Goal: Task Accomplishment & Management: Complete application form

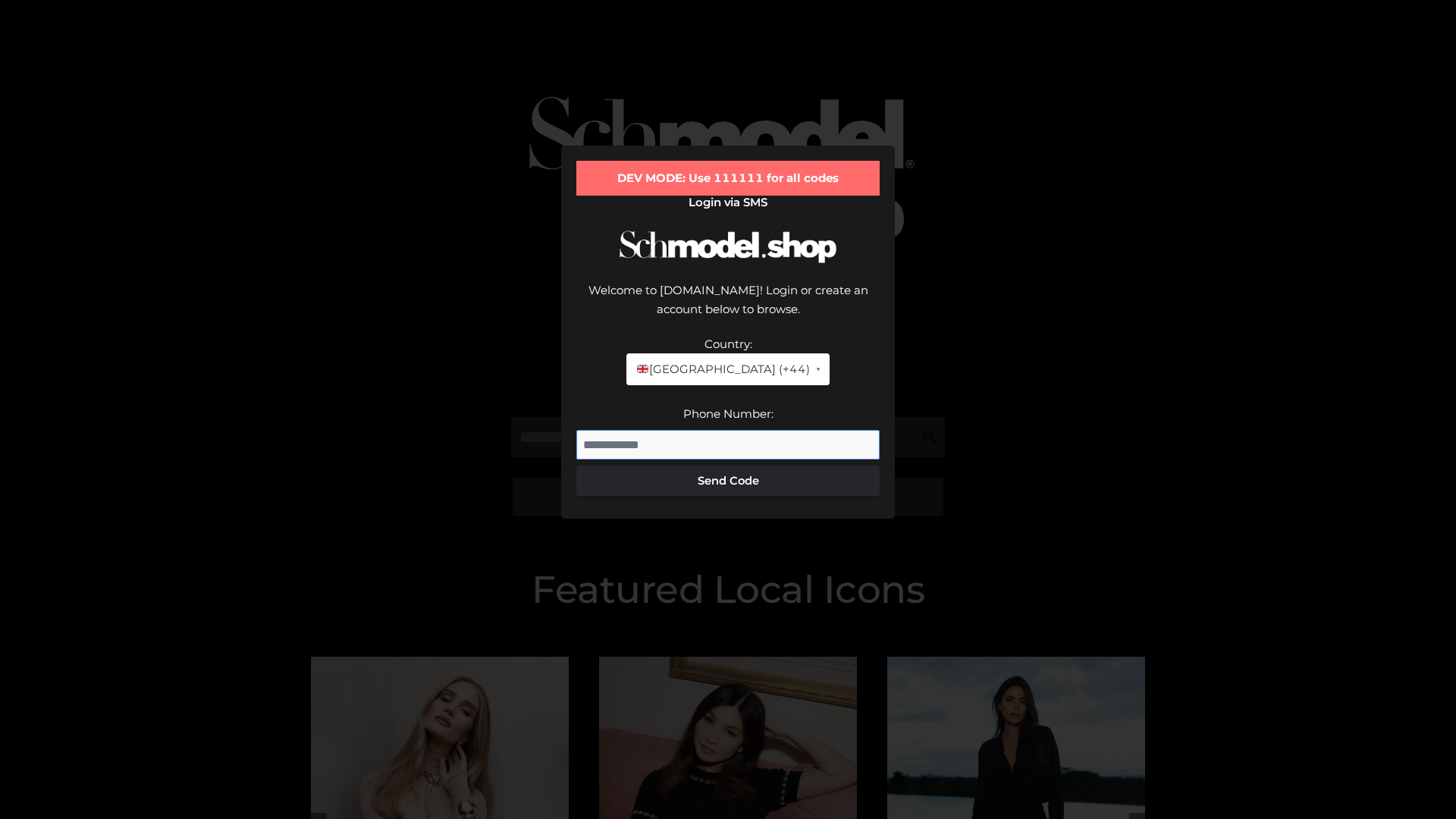
click at [728, 430] on input "Phone Number:" at bounding box center [728, 445] width 303 height 30
type input "**********"
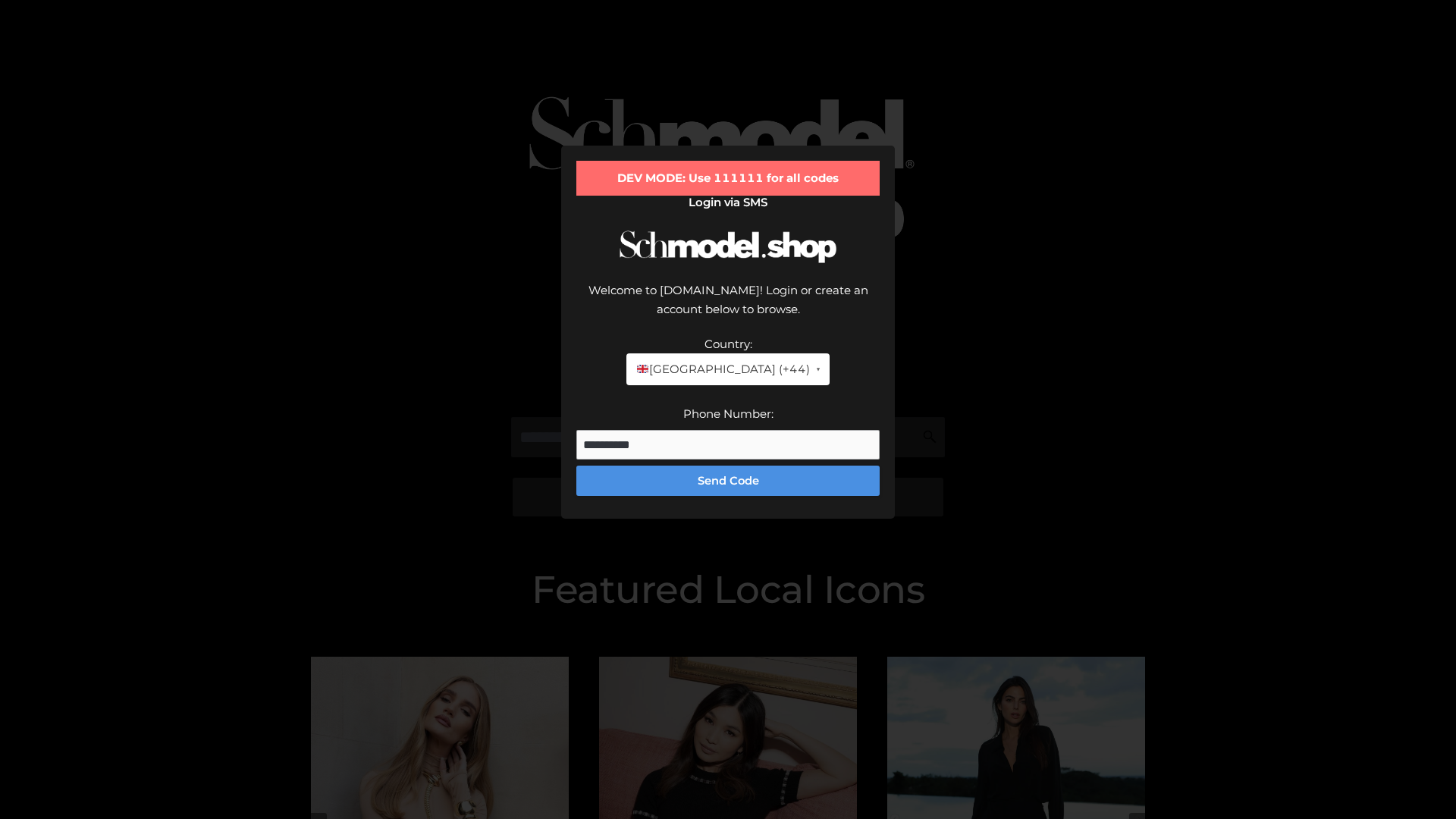
click at [728, 466] on button "Send Code" at bounding box center [728, 481] width 303 height 30
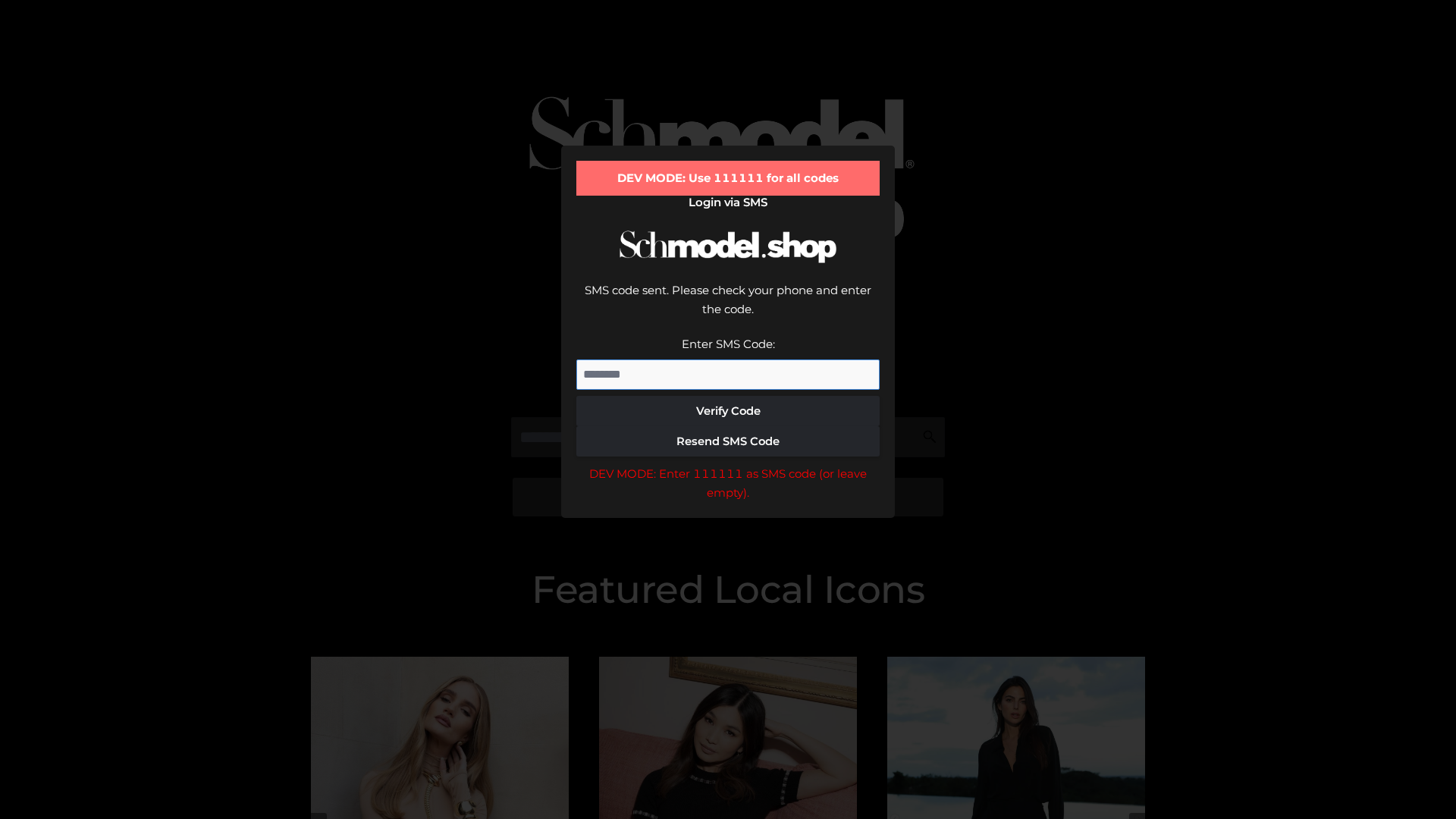
click at [728, 359] on input "Enter SMS Code:" at bounding box center [728, 374] width 303 height 30
type input "******"
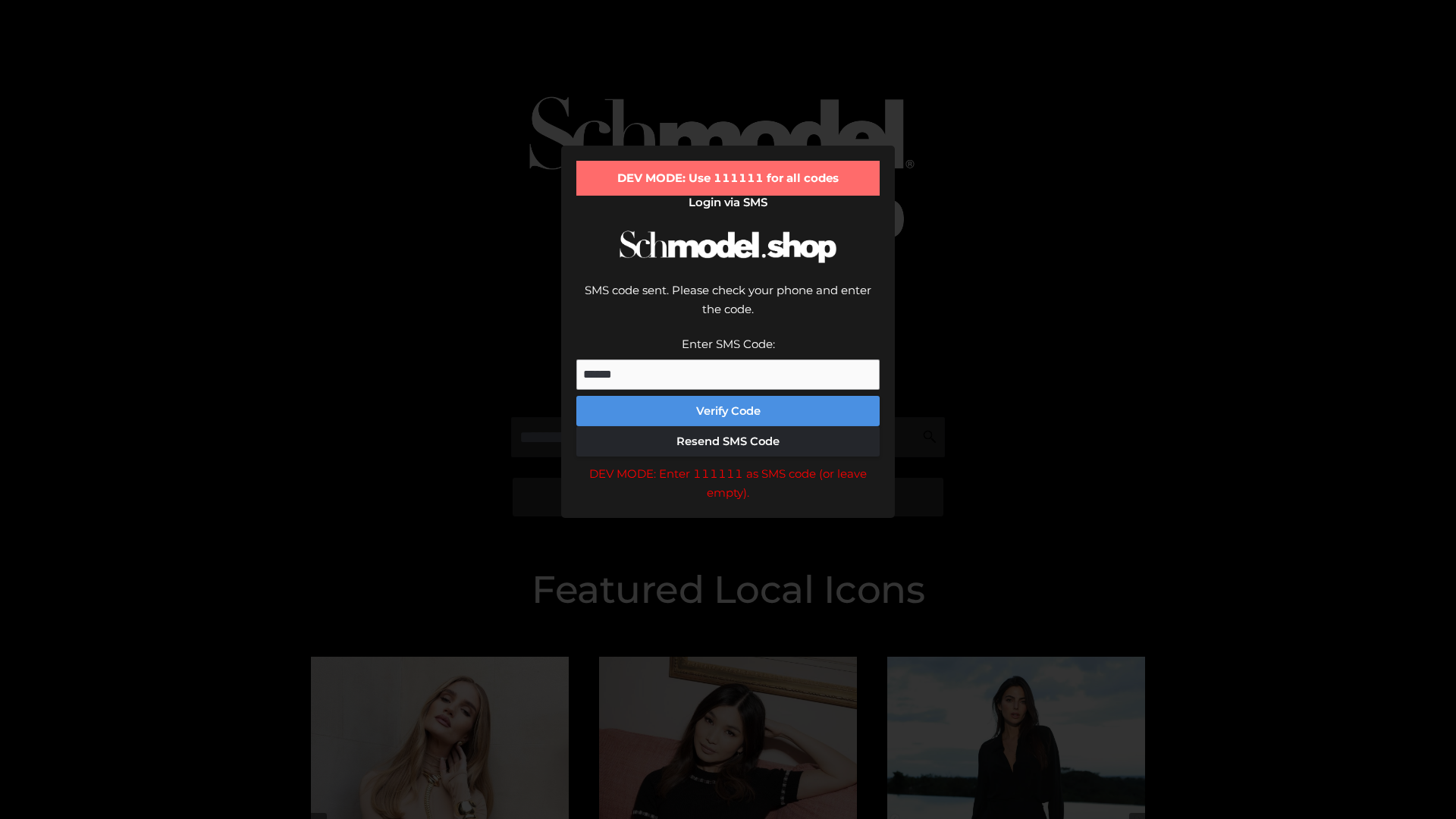
click at [728, 396] on button "Verify Code" at bounding box center [728, 411] width 303 height 30
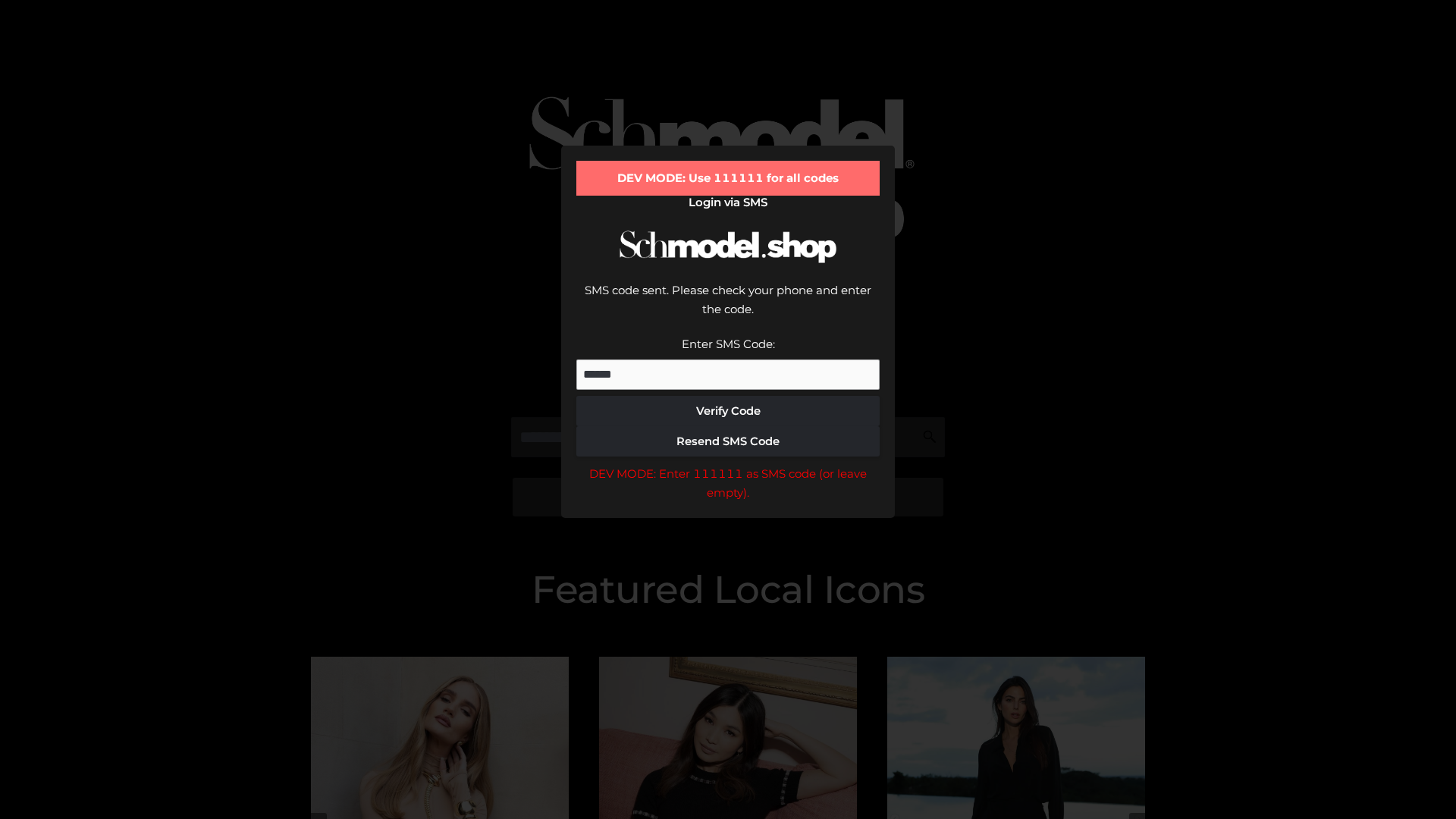
click at [728, 464] on div "DEV MODE: Enter 111111 as SMS code (or leave empty)." at bounding box center [728, 483] width 303 height 39
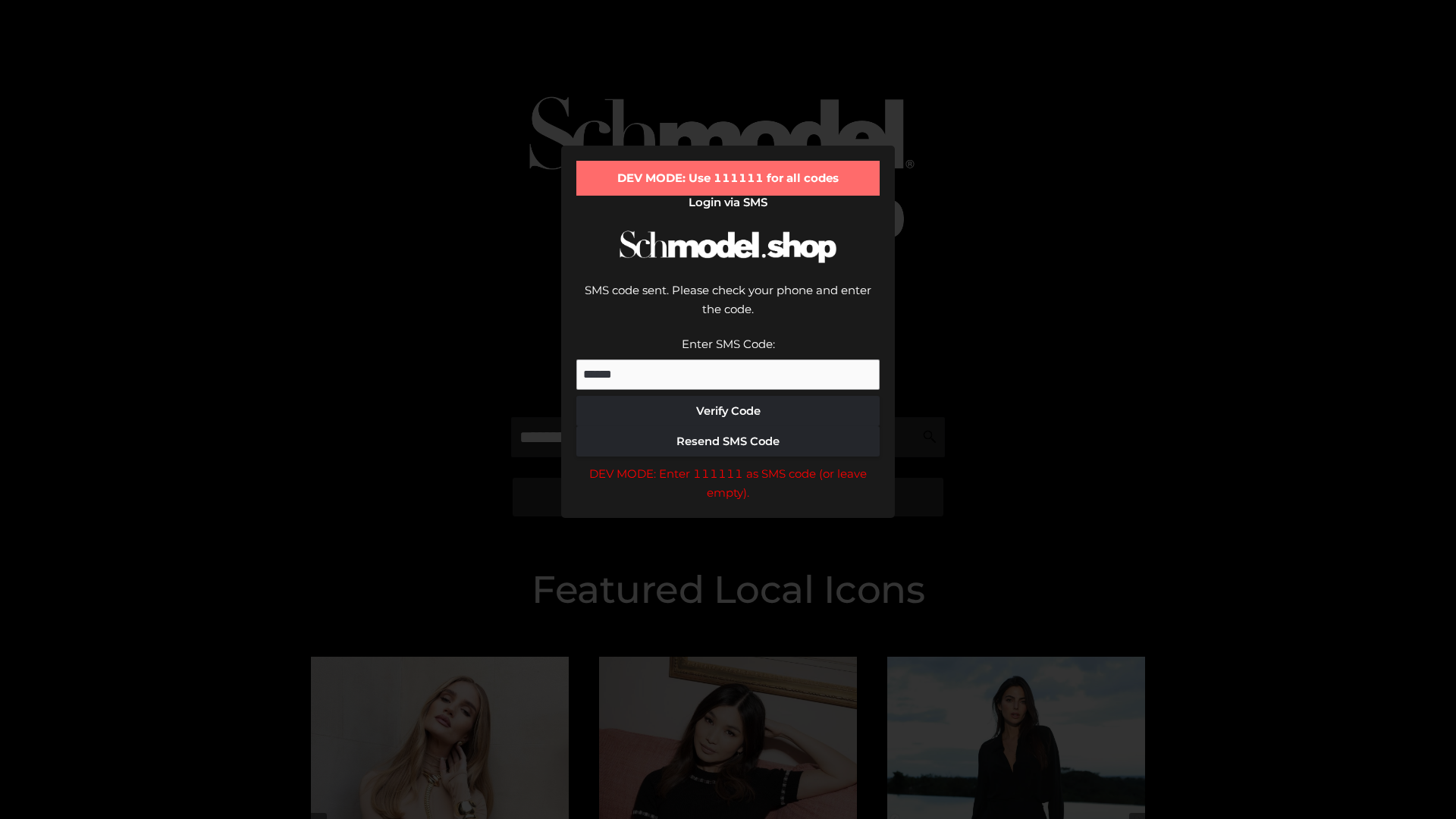
click at [728, 464] on div "DEV MODE: Enter 111111 as SMS code (or leave empty)." at bounding box center [728, 483] width 303 height 39
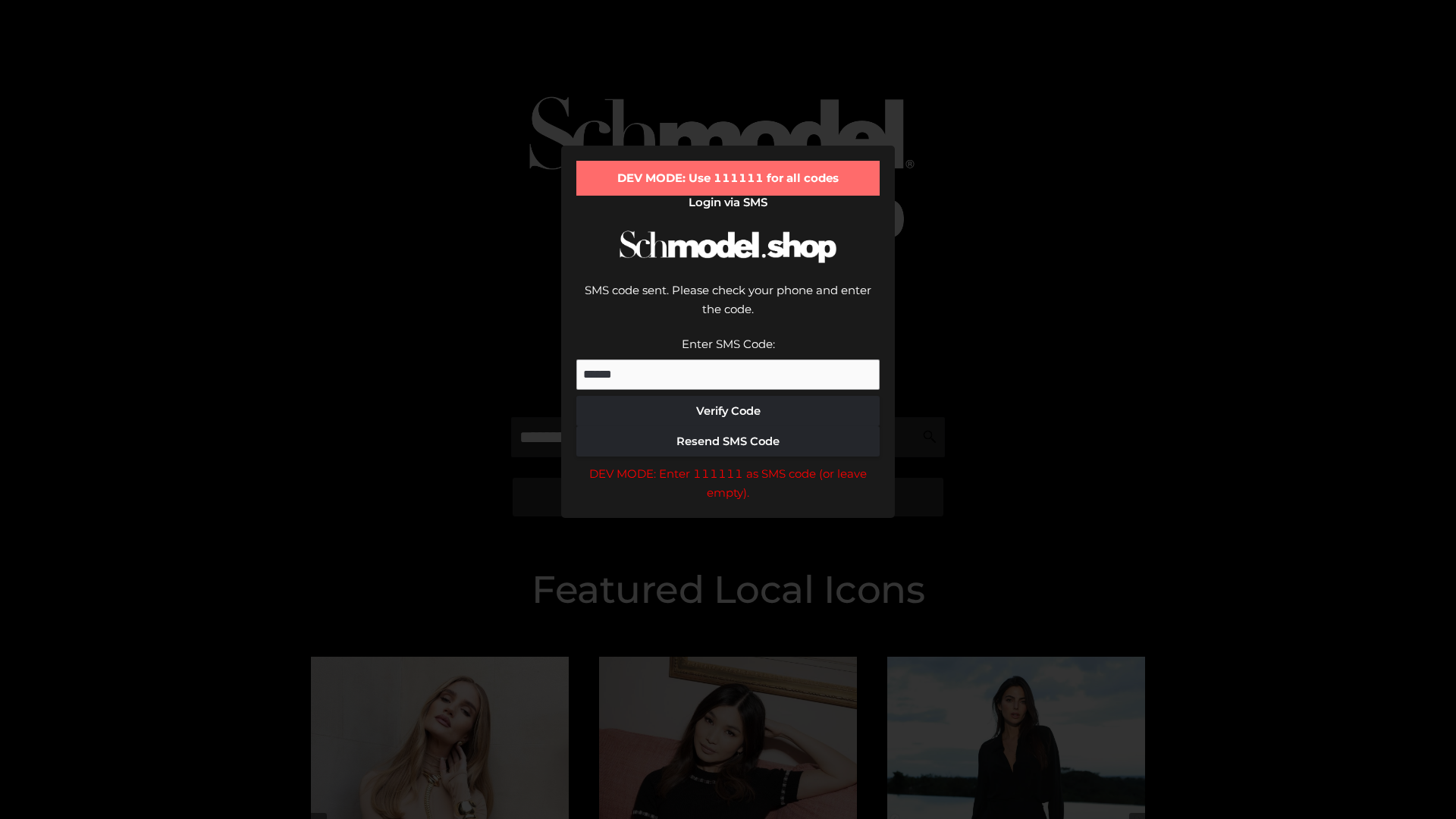
click at [728, 464] on div "DEV MODE: Enter 111111 as SMS code (or leave empty)." at bounding box center [728, 483] width 303 height 39
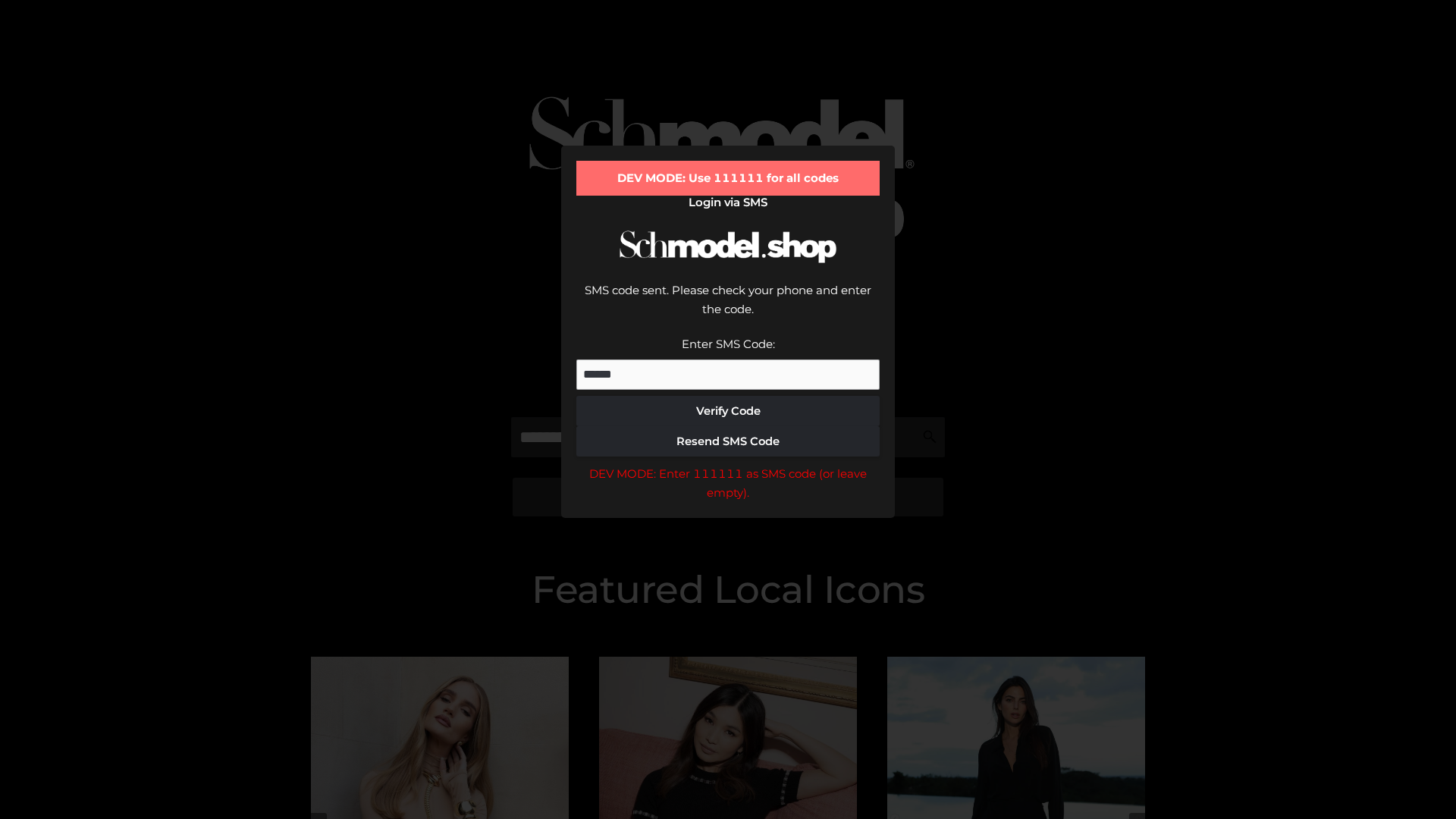
click at [728, 464] on div "DEV MODE: Enter 111111 as SMS code (or leave empty)." at bounding box center [728, 483] width 303 height 39
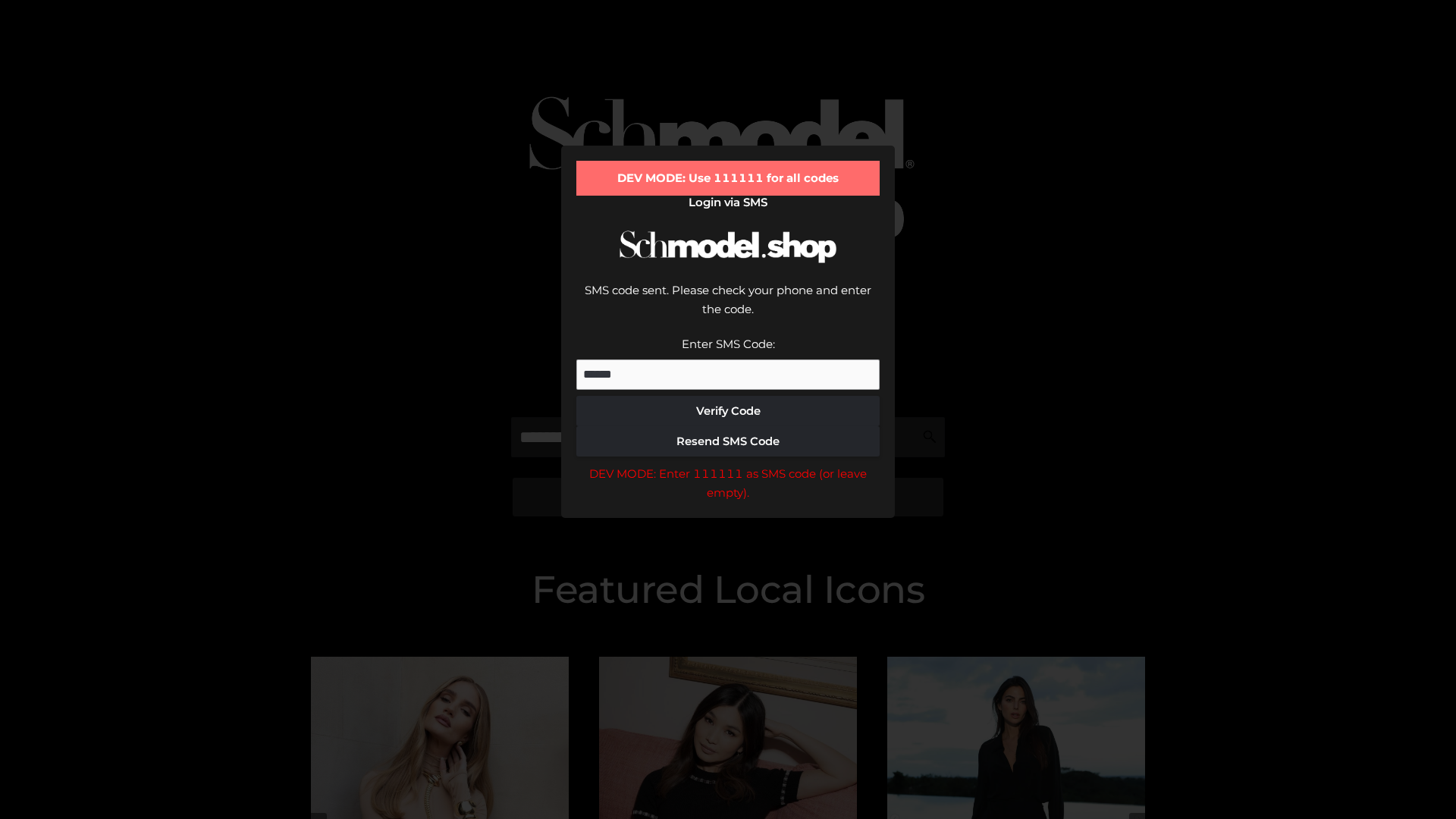
click at [728, 464] on div "DEV MODE: Enter 111111 as SMS code (or leave empty)." at bounding box center [728, 483] width 303 height 39
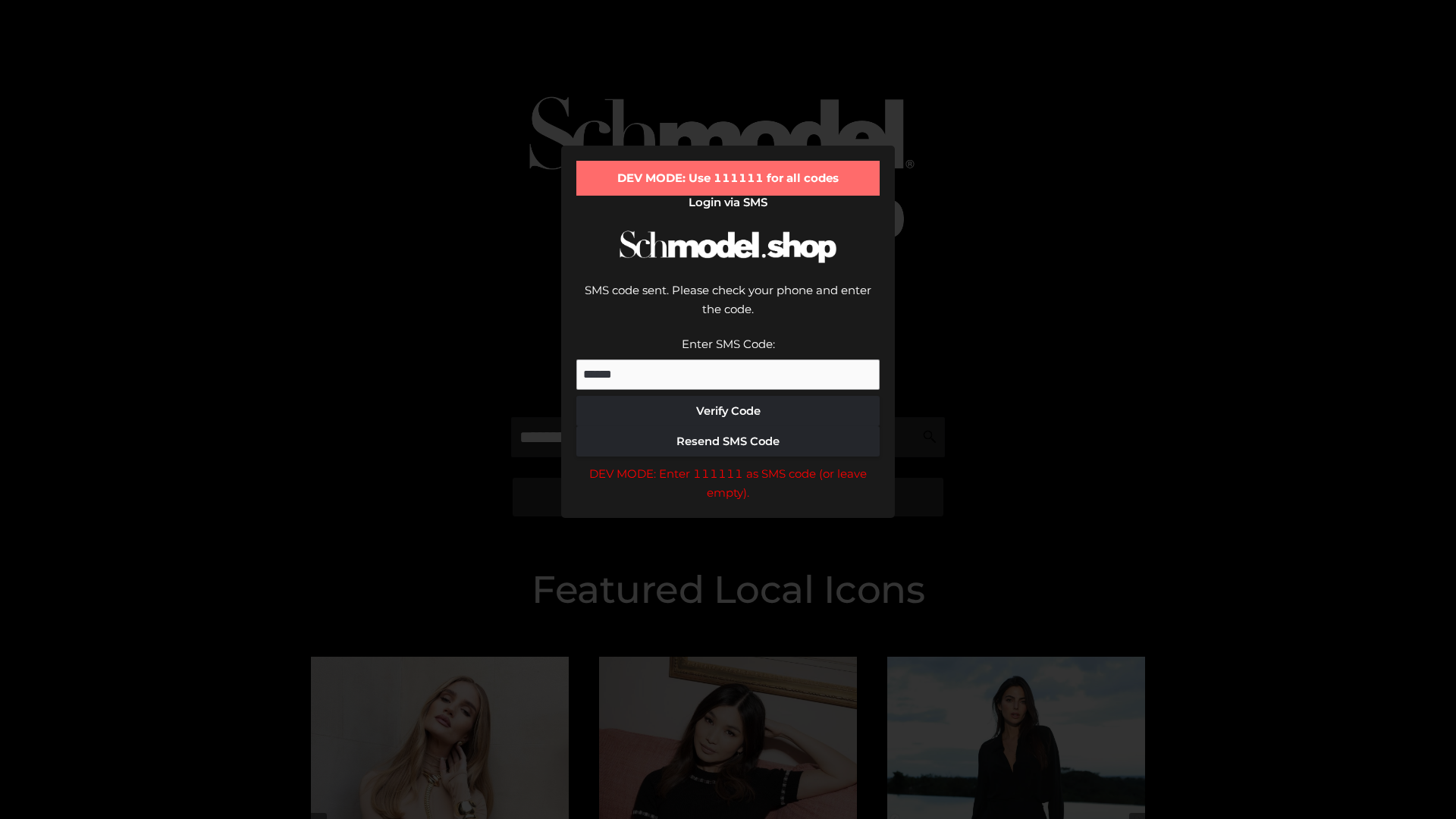
click at [728, 464] on div "DEV MODE: Enter 111111 as SMS code (or leave empty)." at bounding box center [728, 483] width 303 height 39
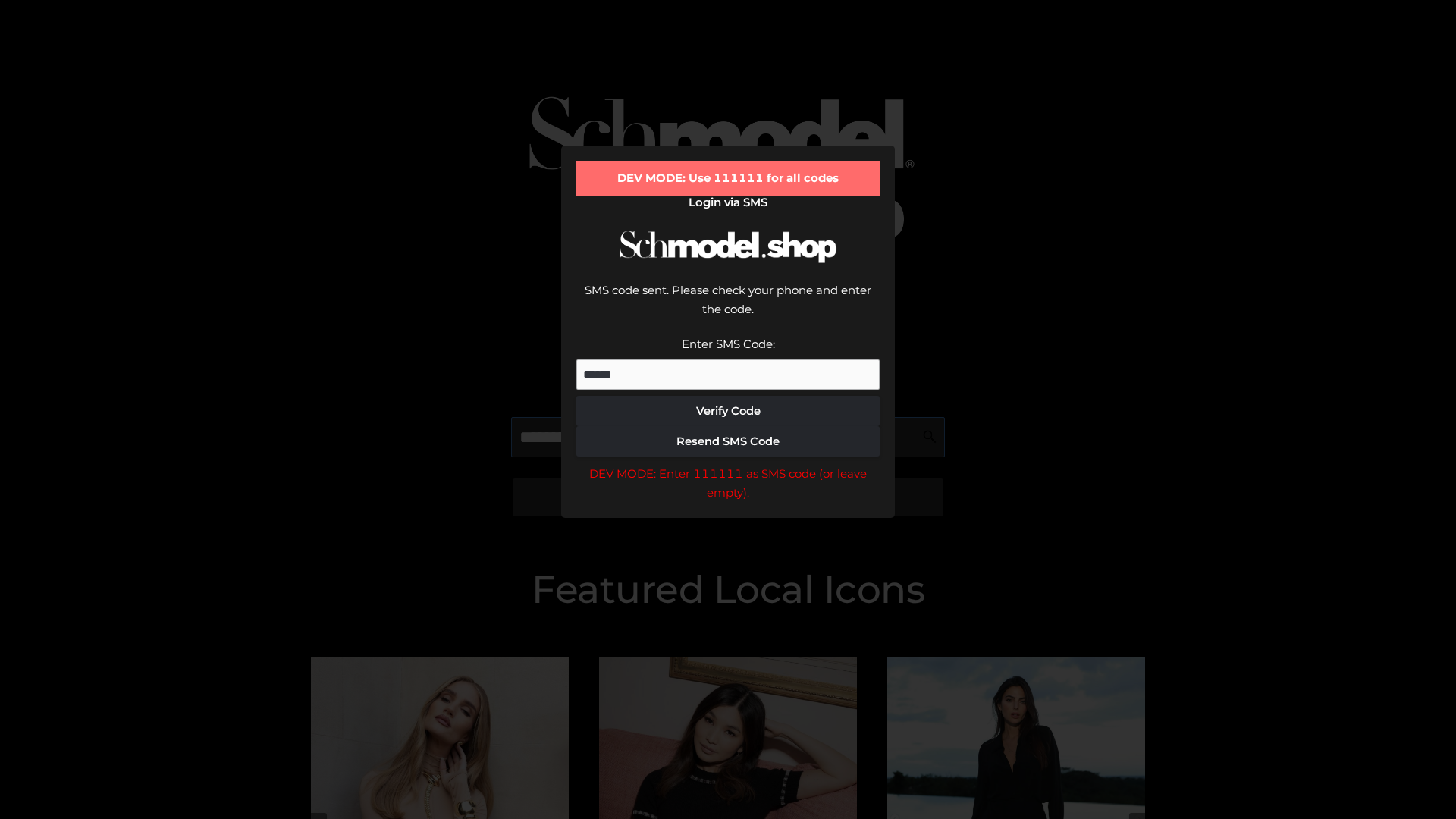
scroll to position [0, 78]
click at [728, 464] on div "DEV MODE: Enter 111111 as SMS code (or leave empty)." at bounding box center [728, 483] width 303 height 39
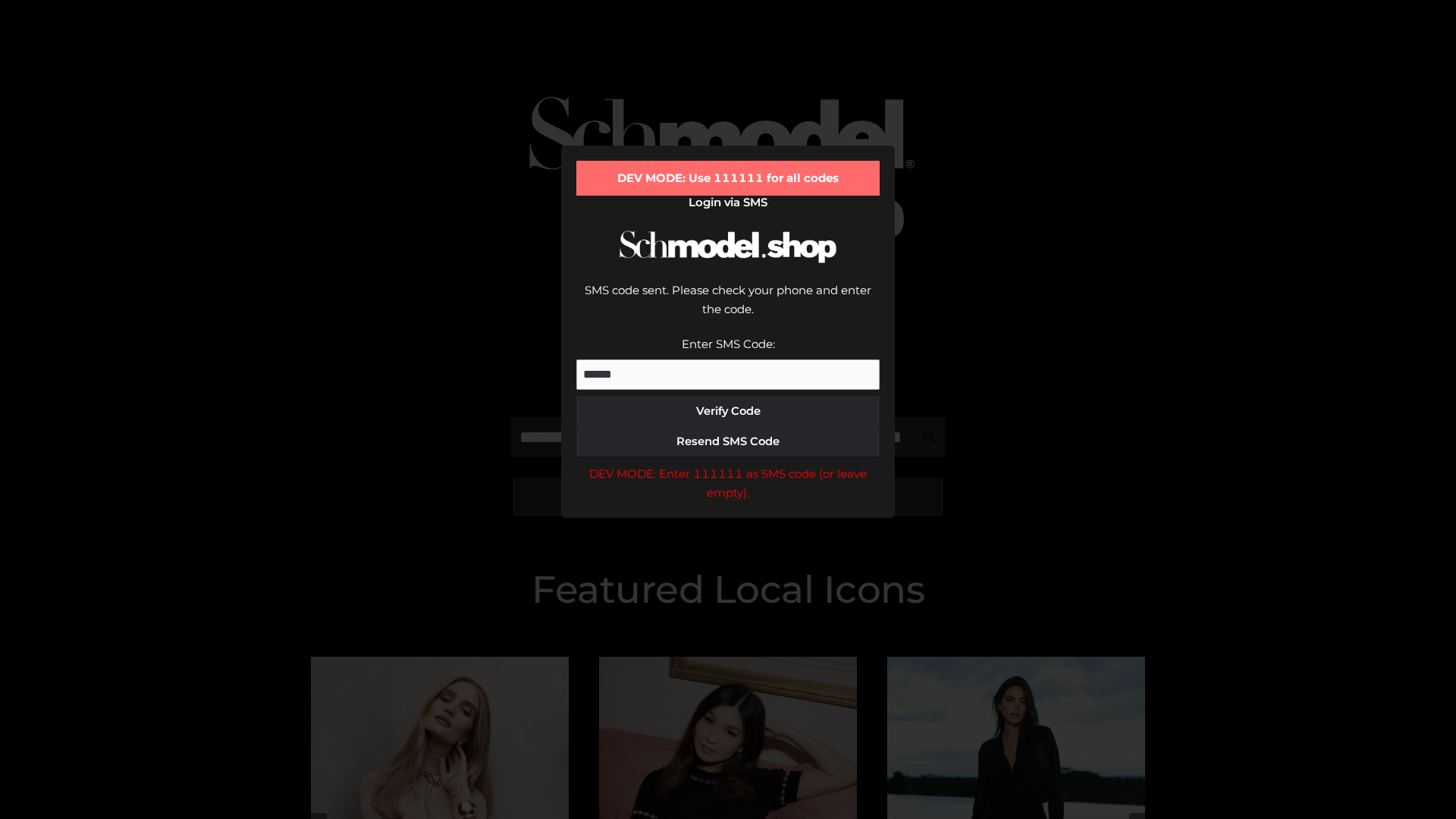
click at [728, 464] on div "DEV MODE: Enter 111111 as SMS code (or leave empty)." at bounding box center [728, 483] width 303 height 39
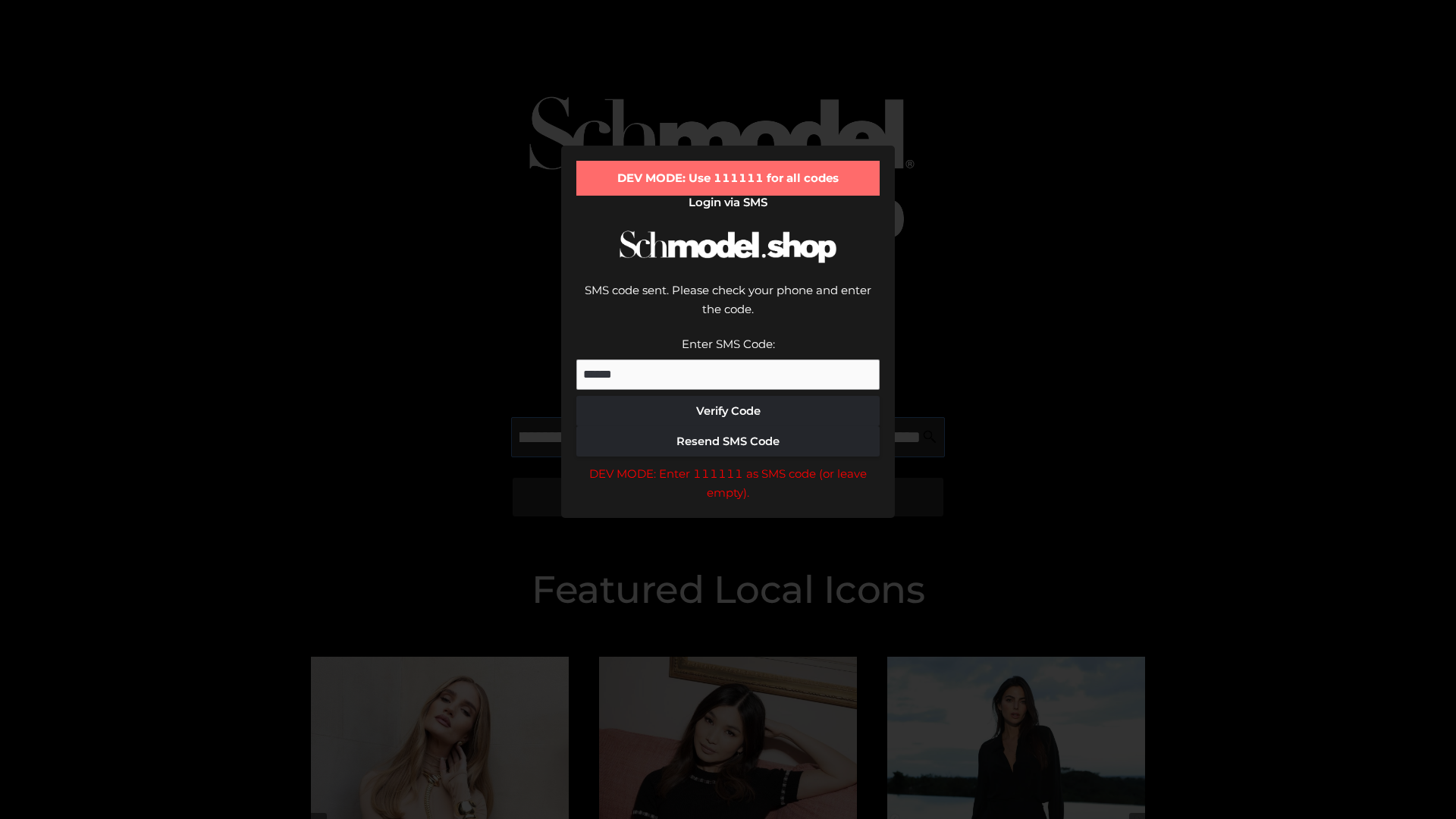
scroll to position [0, 165]
click at [728, 464] on div "DEV MODE: Enter 111111 as SMS code (or leave empty)." at bounding box center [728, 483] width 303 height 39
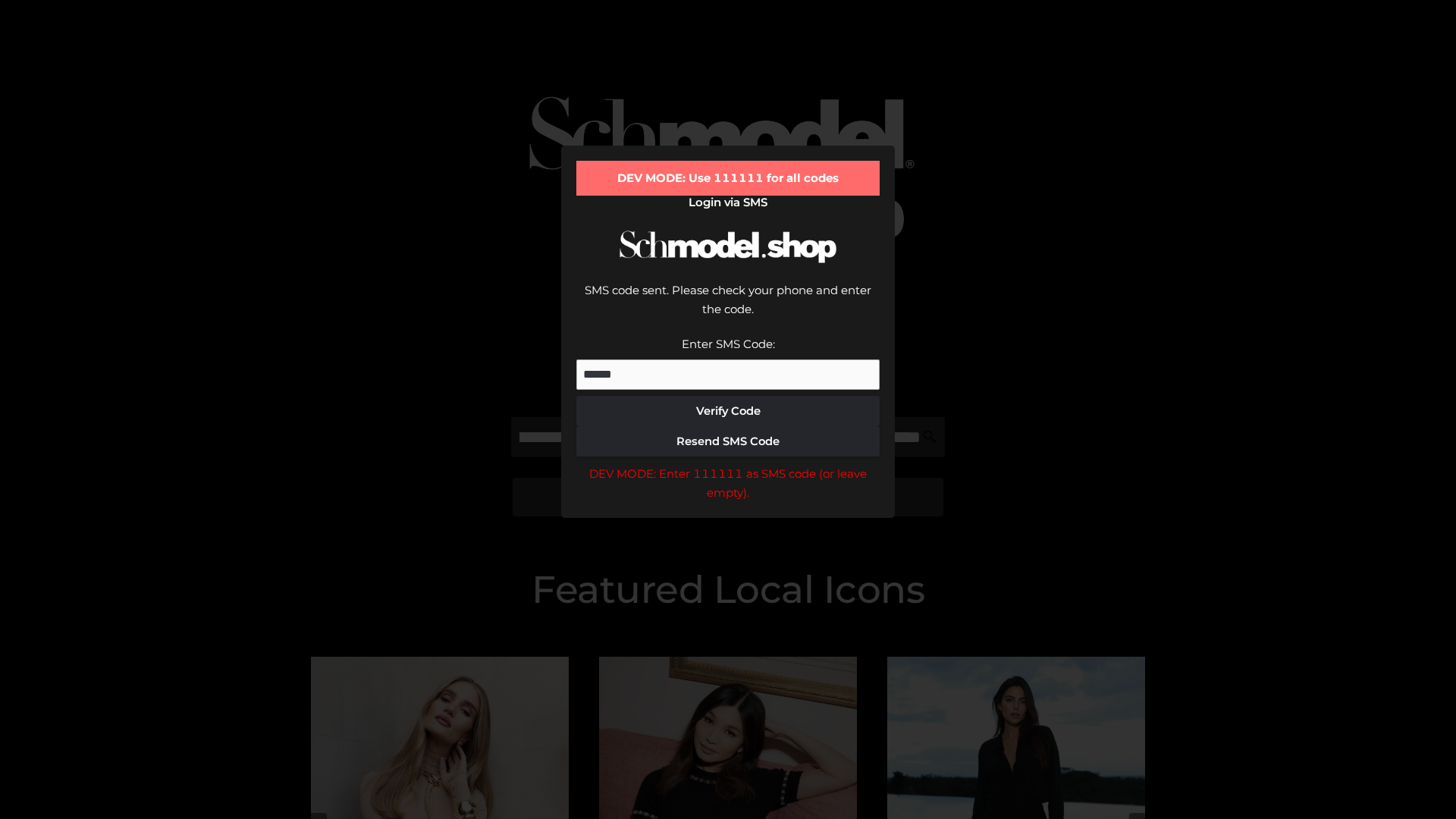
click at [728, 464] on div "DEV MODE: Enter 111111 as SMS code (or leave empty)." at bounding box center [728, 483] width 303 height 39
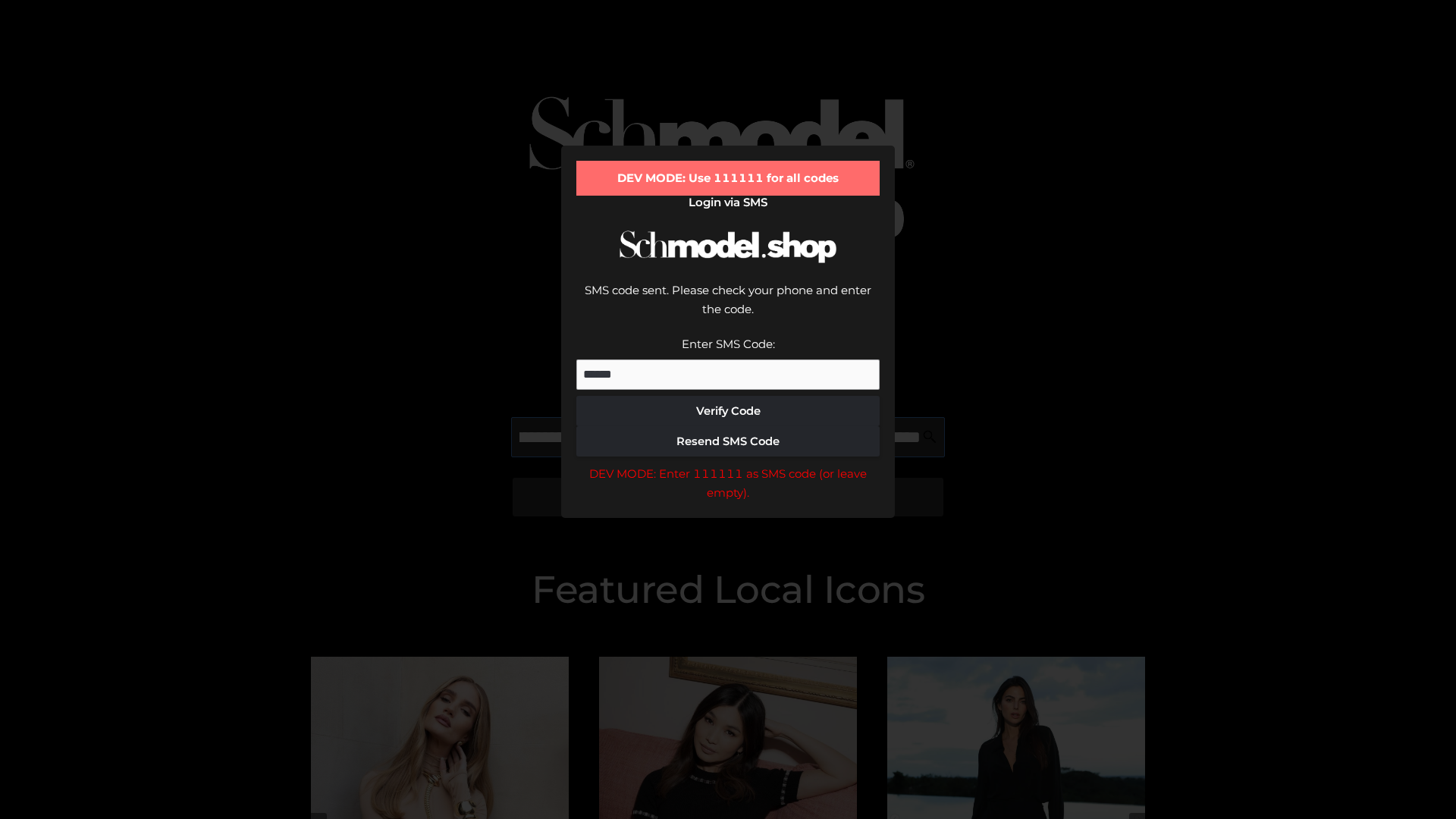
scroll to position [0, 257]
click at [728, 464] on div "DEV MODE: Enter 111111 as SMS code (or leave empty)." at bounding box center [728, 483] width 303 height 39
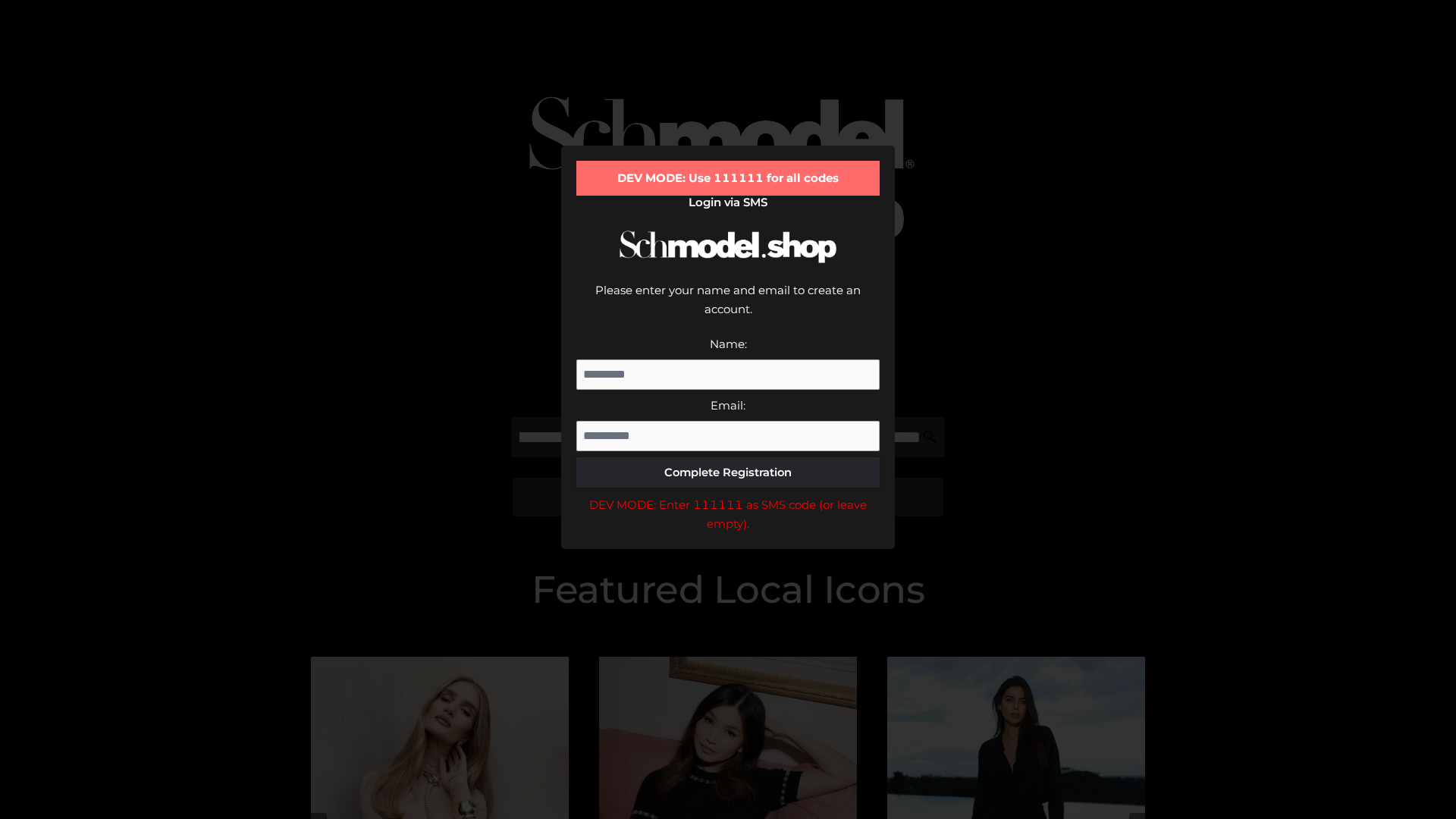
click at [728, 495] on div "DEV MODE: Enter 111111 as SMS code (or leave empty)." at bounding box center [728, 515] width 303 height 39
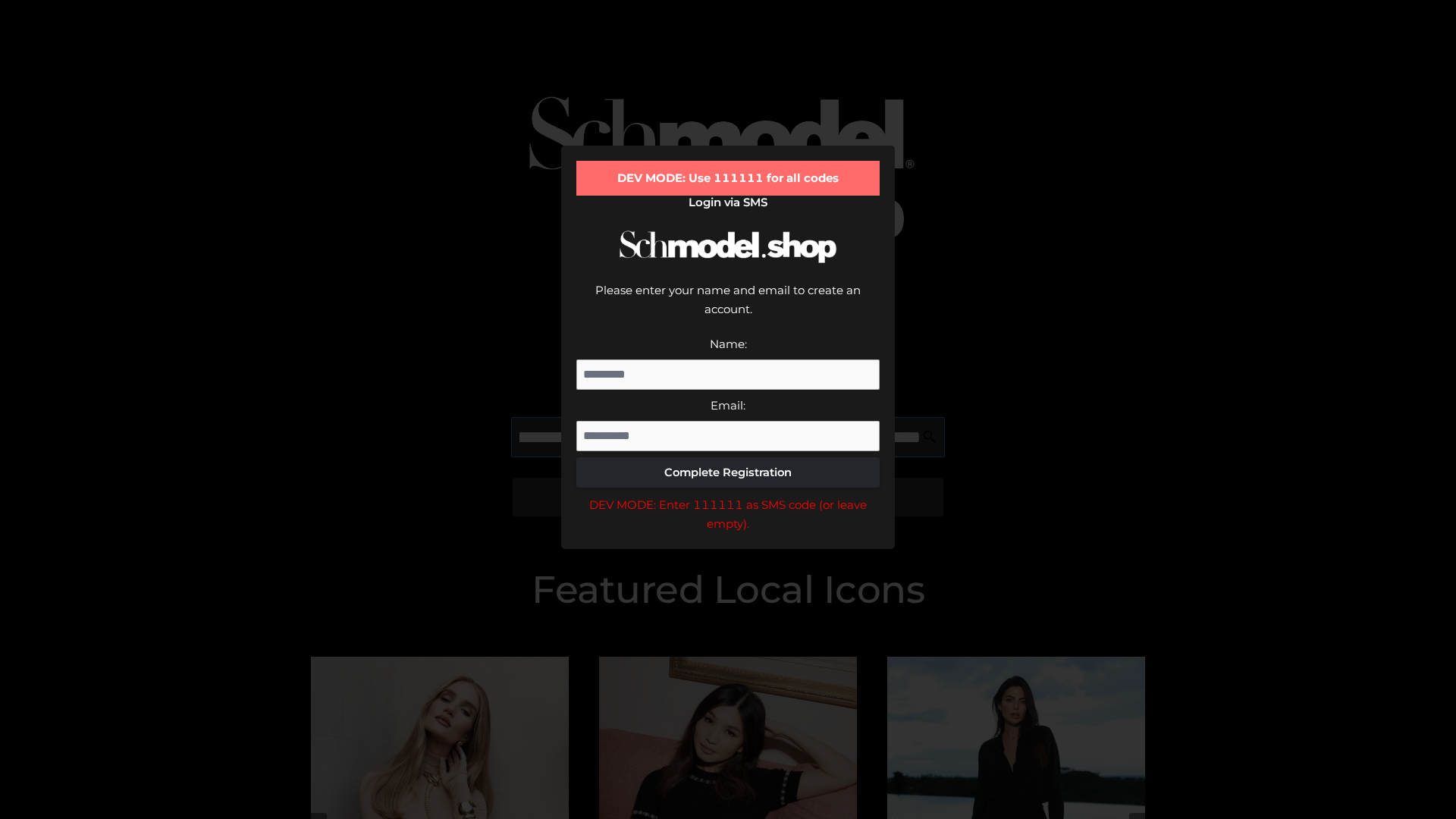
scroll to position [0, 353]
click at [728, 495] on div "DEV MODE: Enter 111111 as SMS code (or leave empty)." at bounding box center [728, 515] width 303 height 39
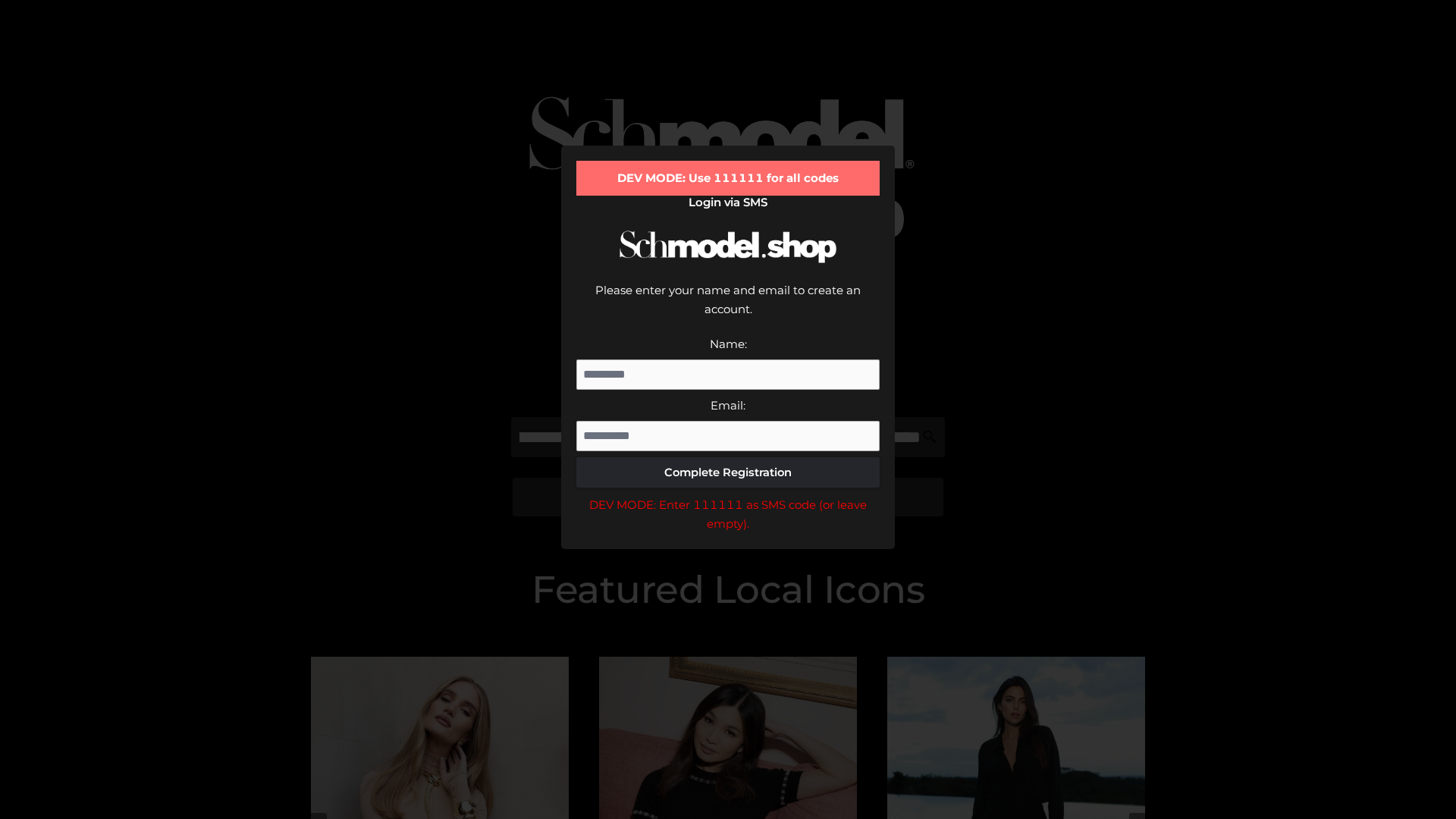
click at [728, 495] on div "DEV MODE: Enter 111111 as SMS code (or leave empty)." at bounding box center [728, 515] width 303 height 39
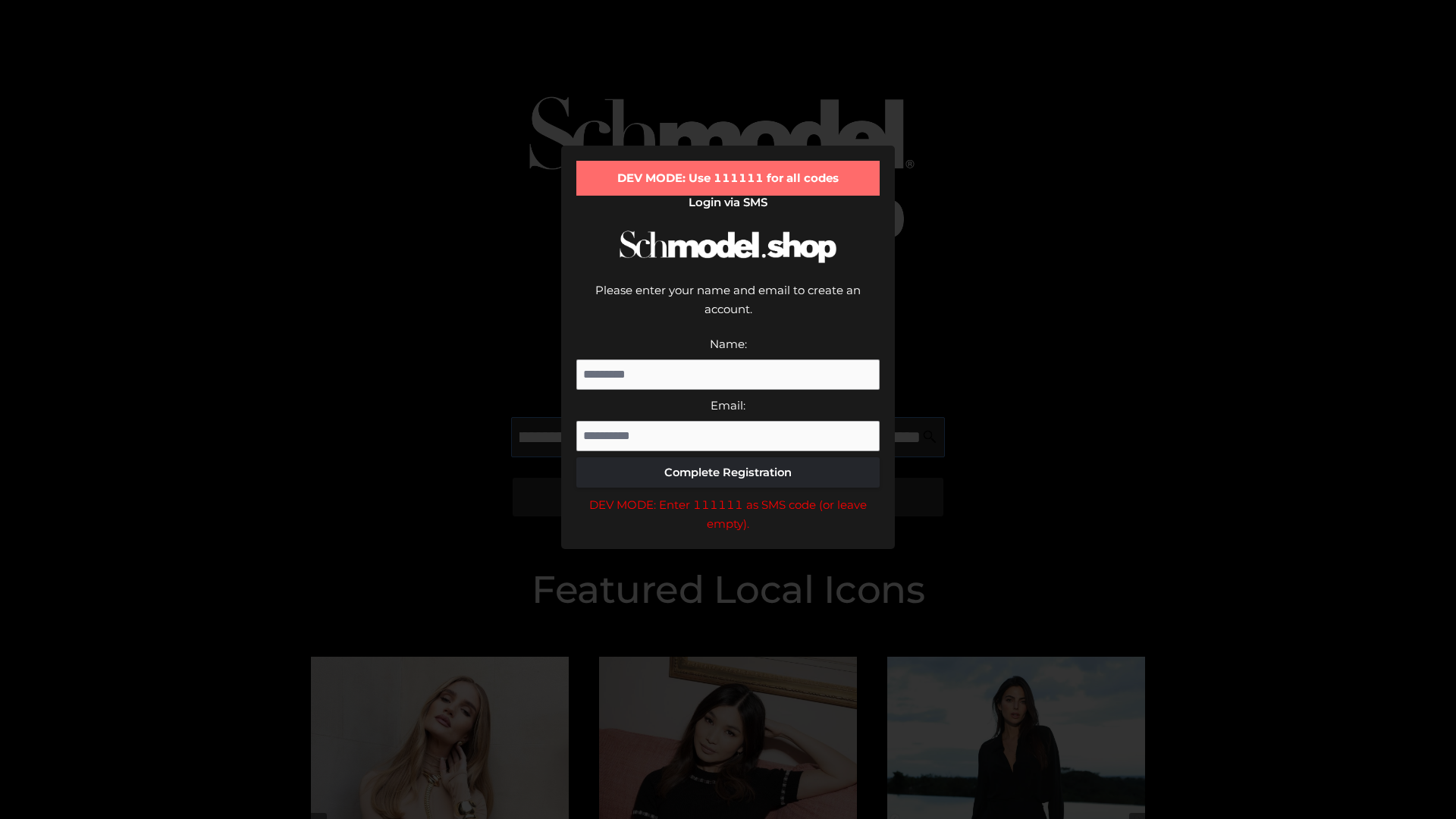
scroll to position [0, 440]
click at [728, 495] on div "DEV MODE: Enter 111111 as SMS code (or leave empty)." at bounding box center [728, 515] width 303 height 39
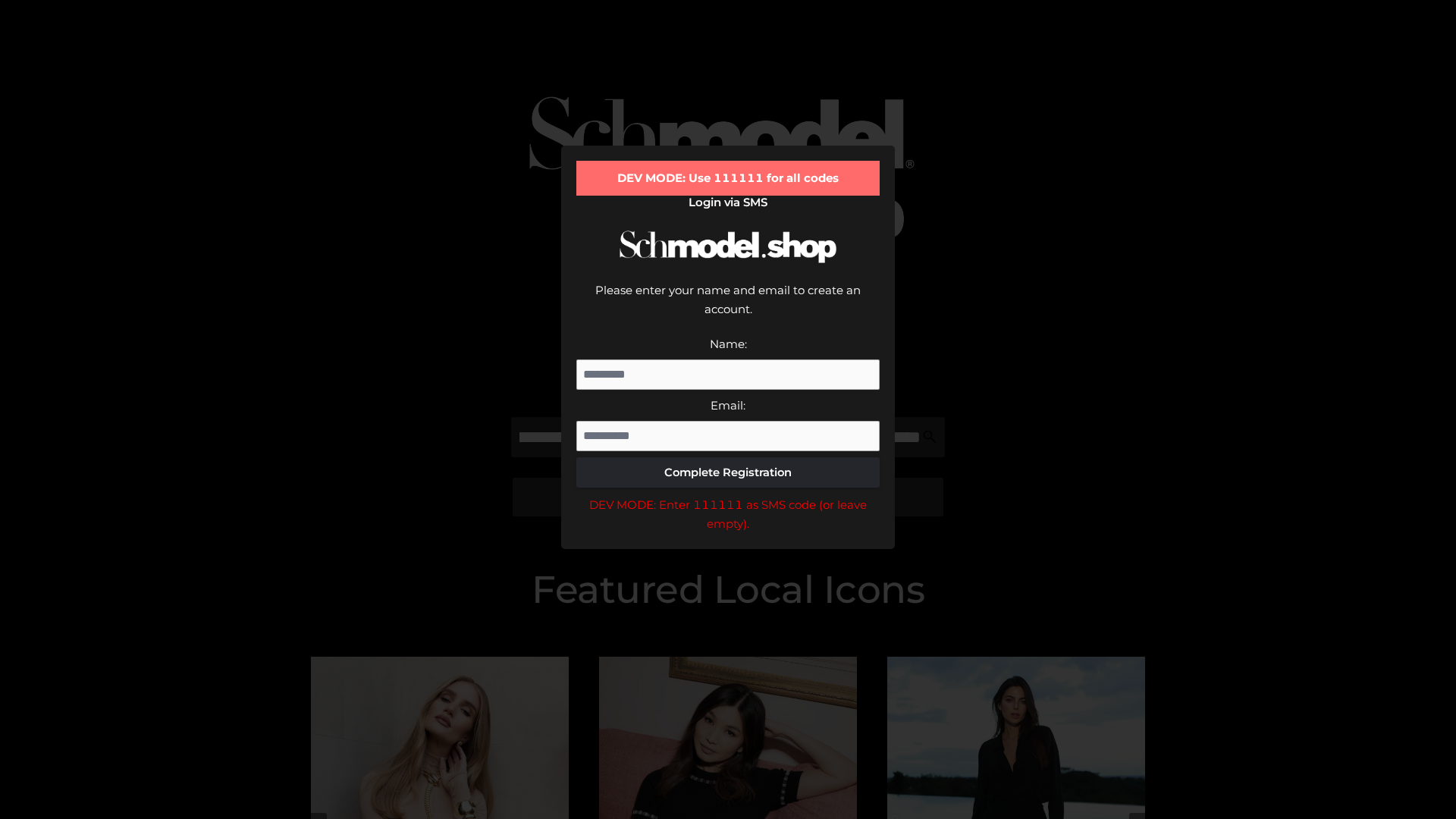
click at [728, 495] on div "DEV MODE: Enter 111111 as SMS code (or leave empty)." at bounding box center [728, 515] width 303 height 39
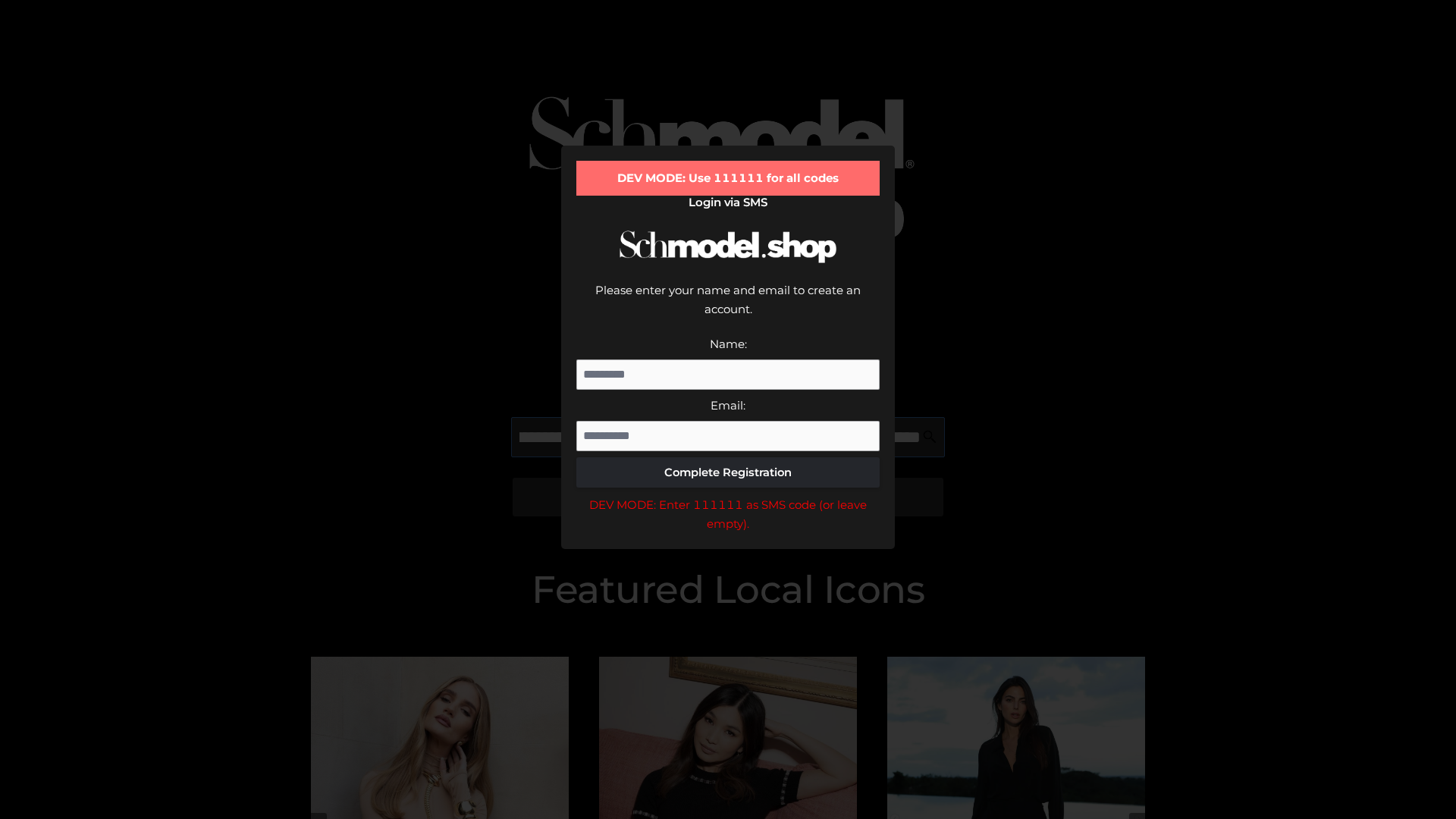
scroll to position [0, 531]
click at [728, 495] on div "DEV MODE: Enter 111111 as SMS code (or leave empty)." at bounding box center [728, 515] width 303 height 39
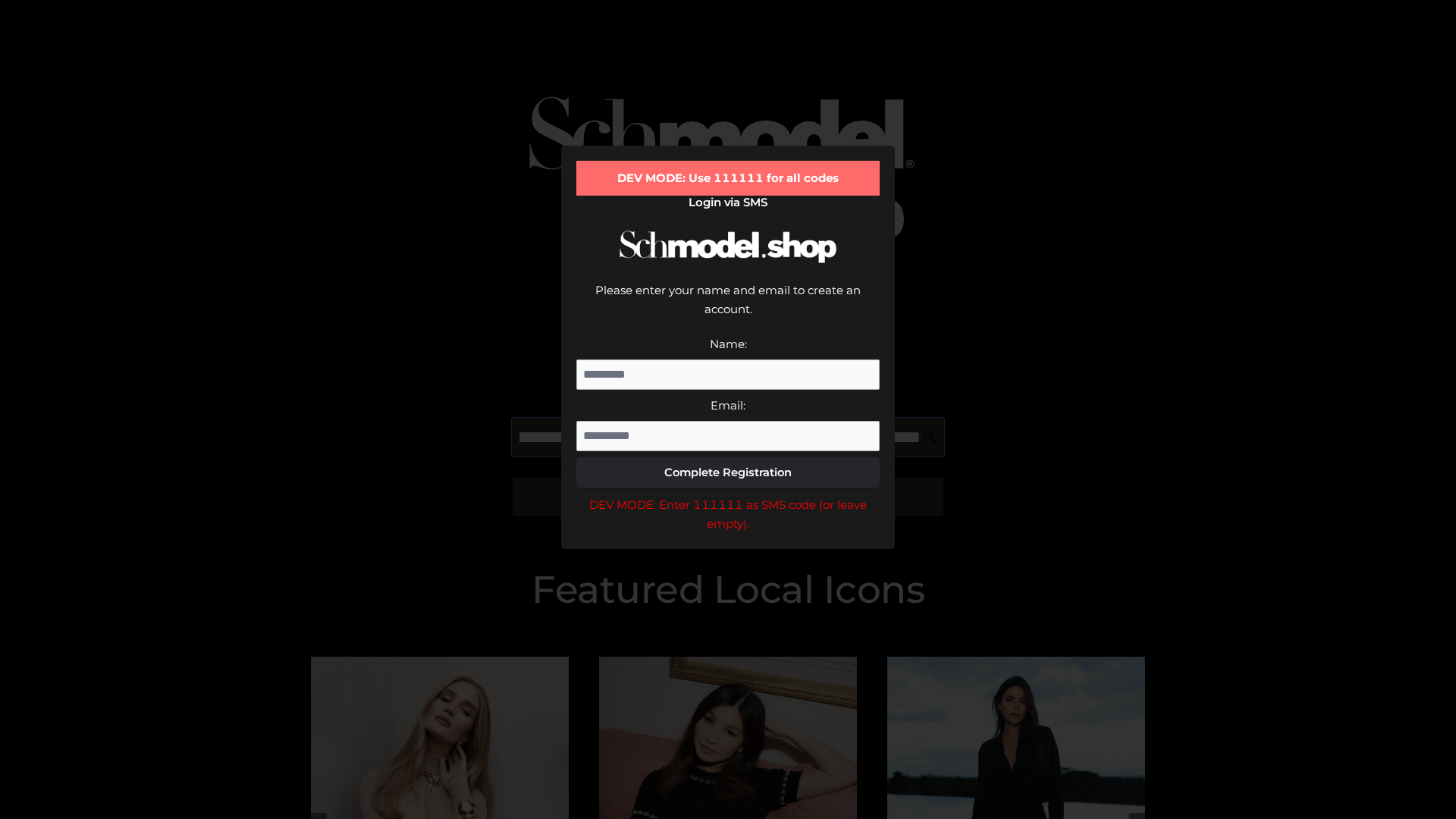
type input "**********"
